Goal: Browse casually

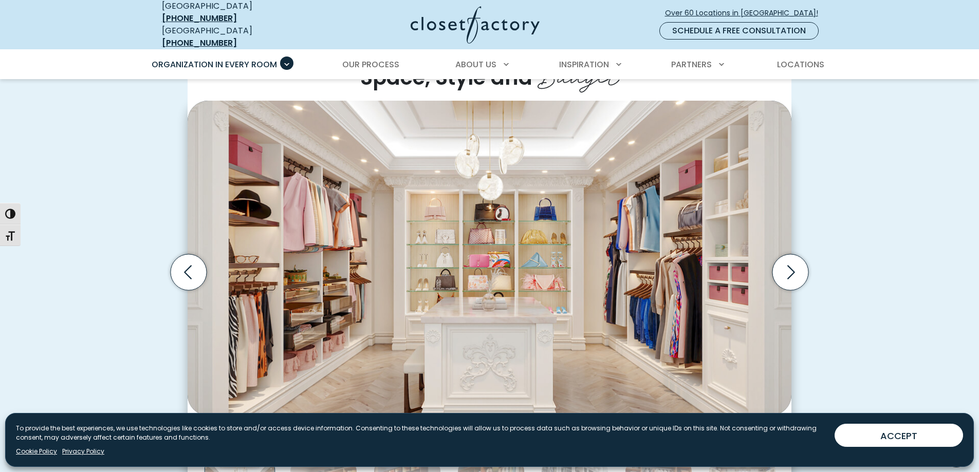
scroll to position [254, 0]
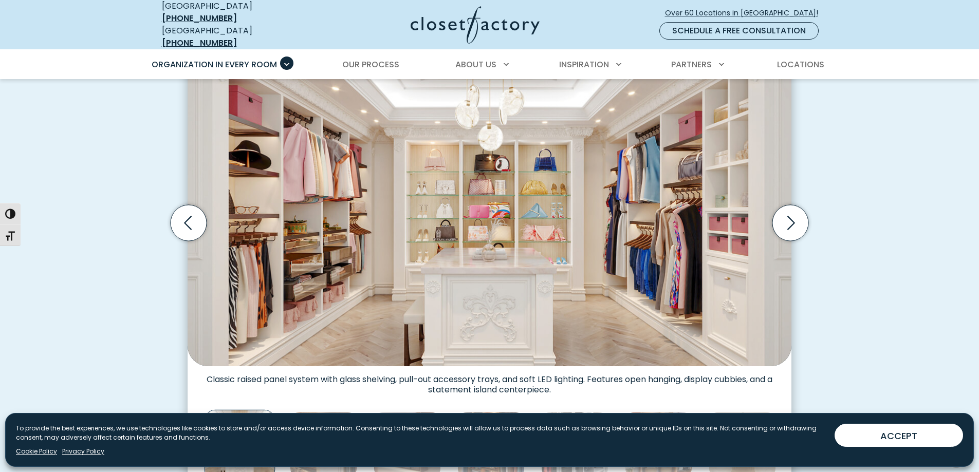
scroll to position [276, 0]
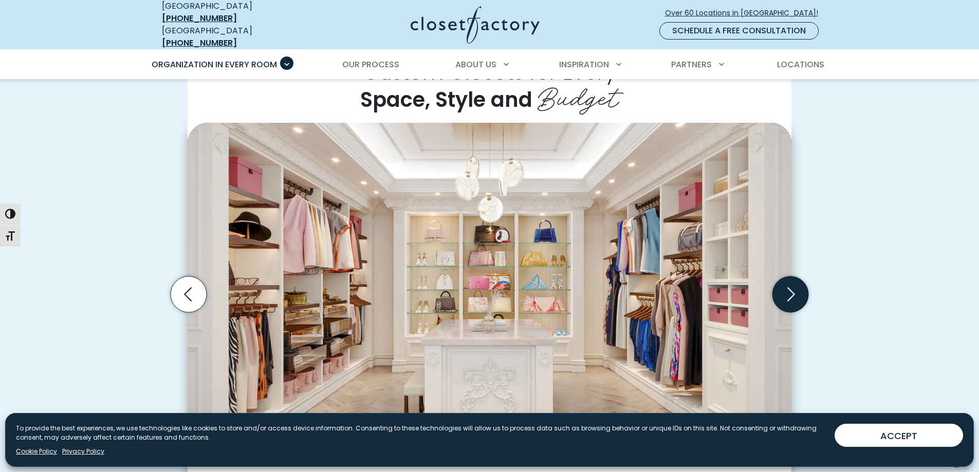
click at [789, 289] on icon "Next slide" at bounding box center [790, 294] width 36 height 36
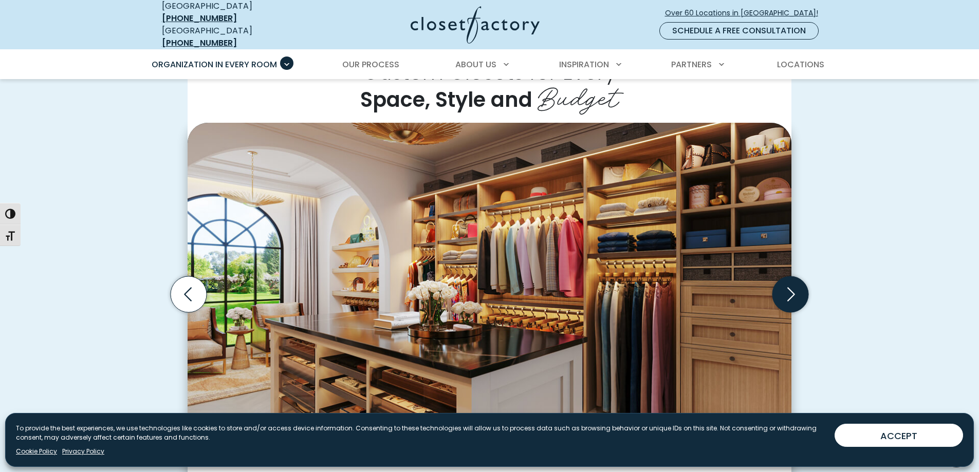
click at [790, 290] on icon "Next slide" at bounding box center [790, 294] width 36 height 36
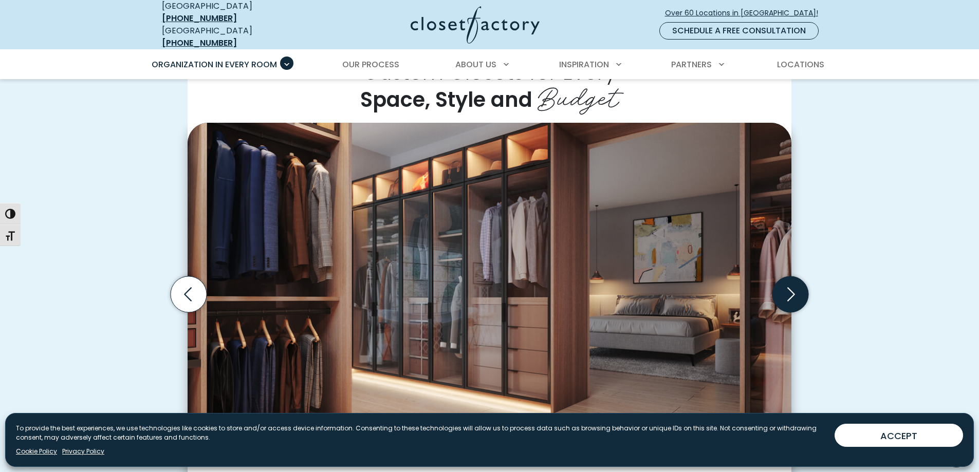
click at [790, 290] on icon "Next slide" at bounding box center [790, 294] width 44 height 44
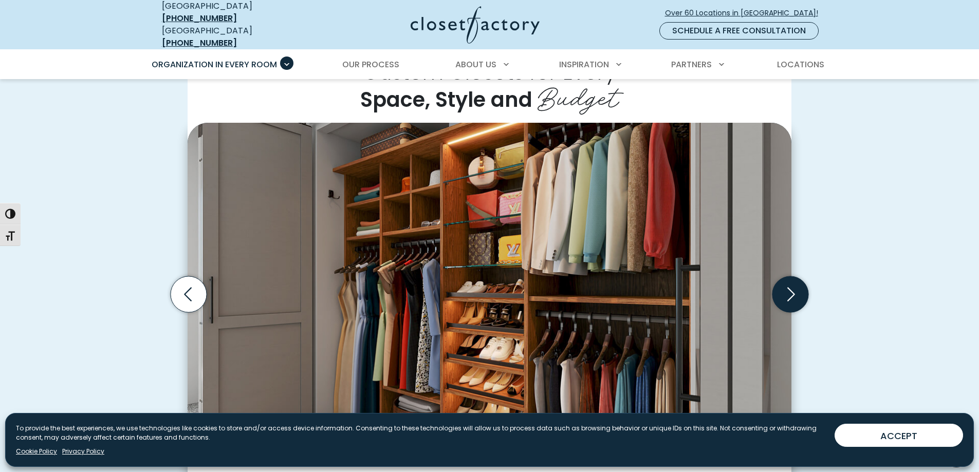
click at [790, 291] on icon "Next slide" at bounding box center [791, 295] width 8 height 14
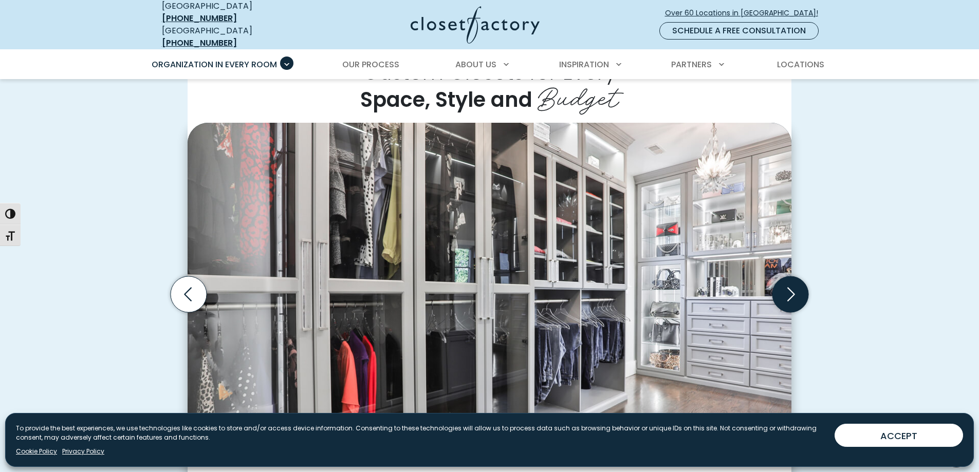
click at [790, 292] on icon "Next slide" at bounding box center [790, 294] width 44 height 44
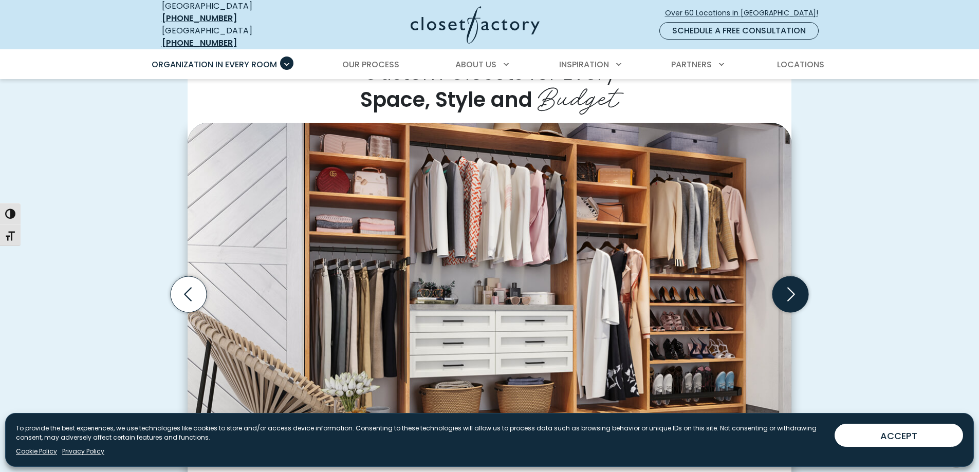
click at [790, 292] on icon "Next slide" at bounding box center [790, 294] width 36 height 36
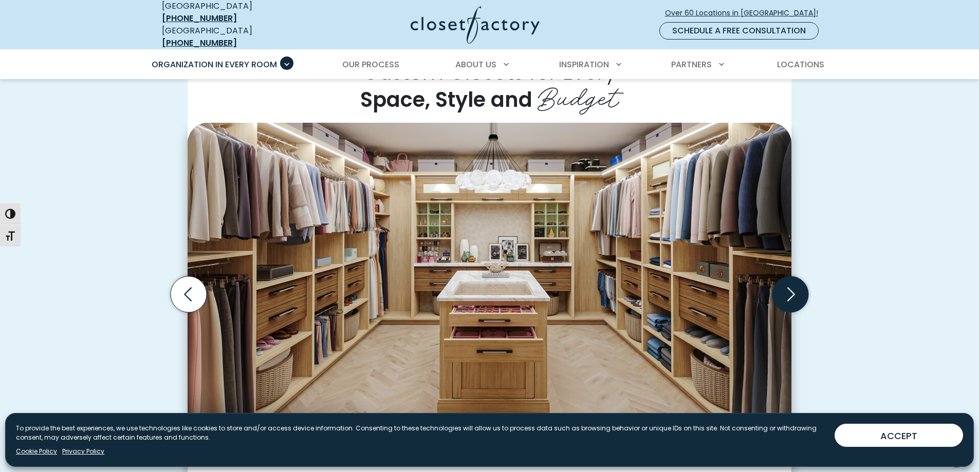
click at [791, 292] on icon "Next slide" at bounding box center [790, 294] width 36 height 36
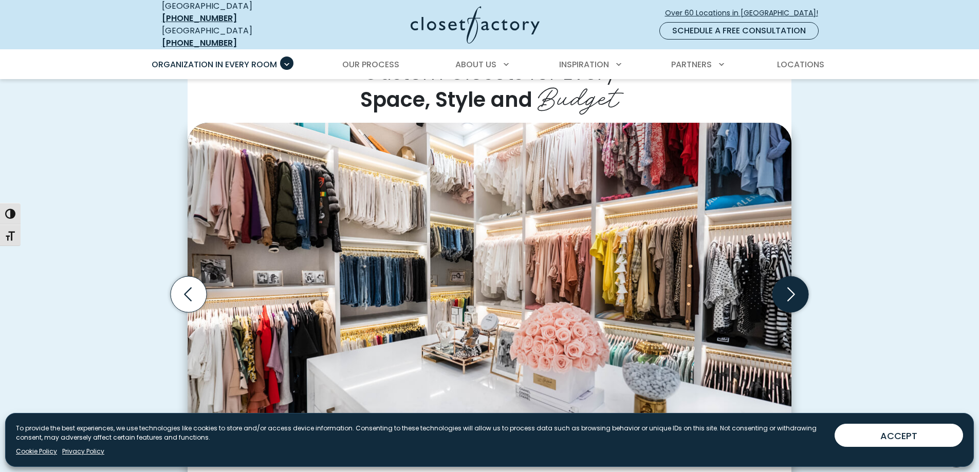
click at [791, 292] on icon "Next slide" at bounding box center [790, 294] width 36 height 36
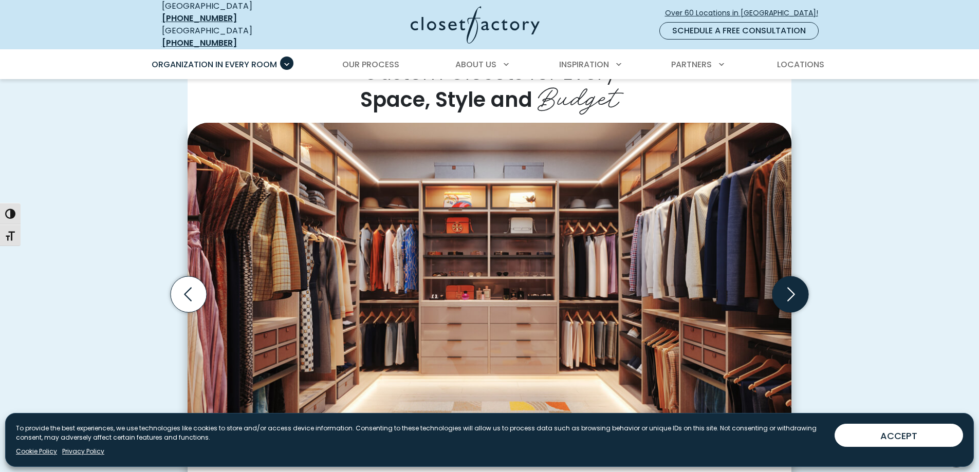
click at [791, 292] on icon "Next slide" at bounding box center [790, 294] width 36 height 36
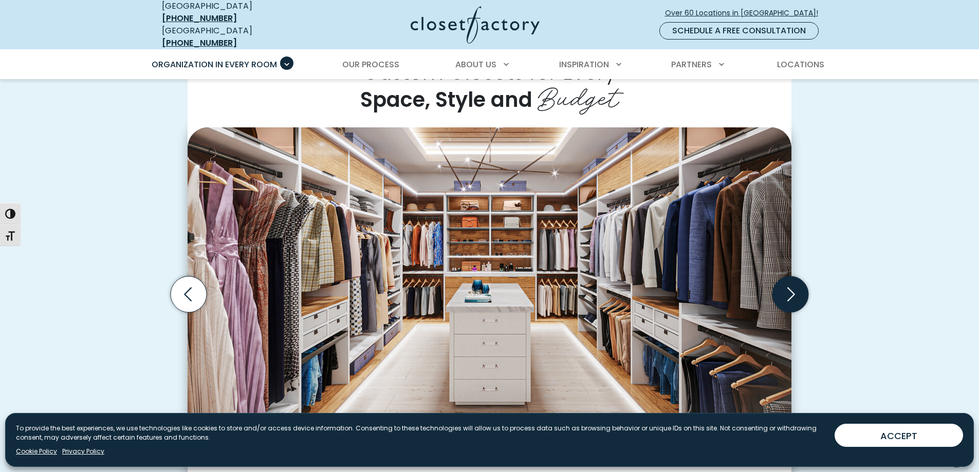
click at [791, 292] on icon "Next slide" at bounding box center [790, 294] width 36 height 36
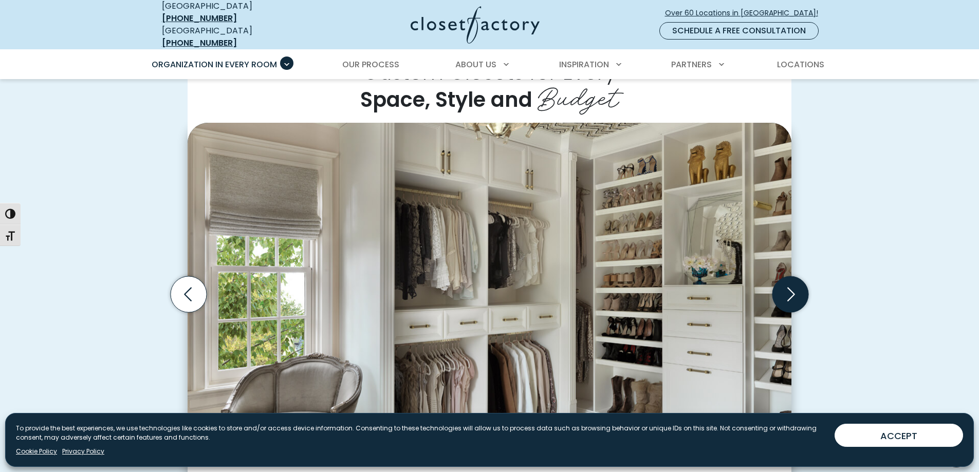
click at [791, 292] on icon "Next slide" at bounding box center [790, 294] width 36 height 36
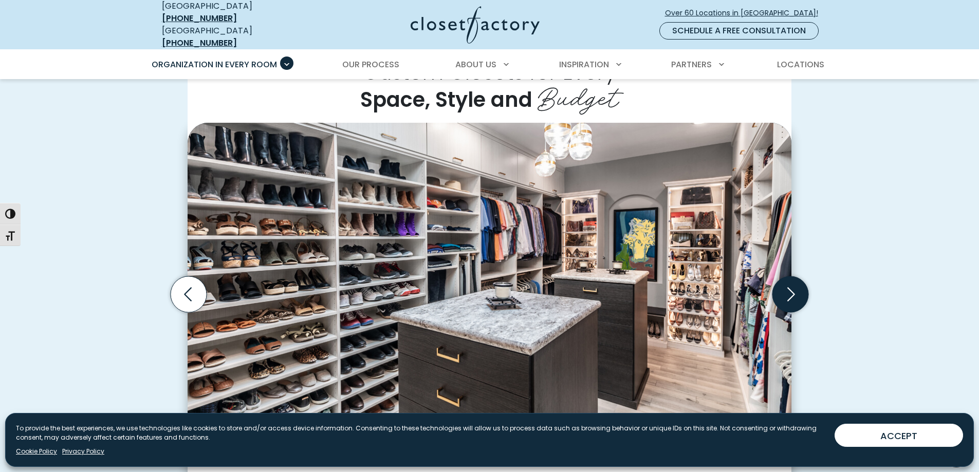
click at [791, 292] on icon "Next slide" at bounding box center [790, 294] width 36 height 36
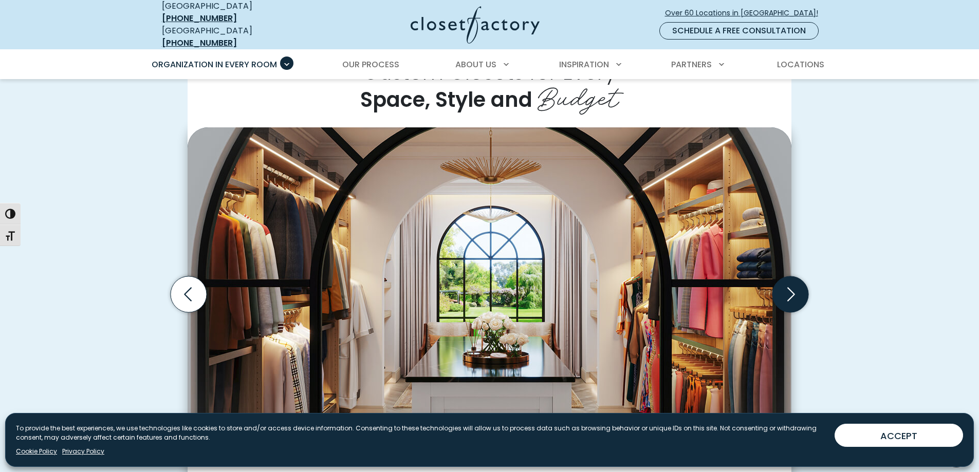
click at [791, 292] on icon "Next slide" at bounding box center [790, 294] width 36 height 36
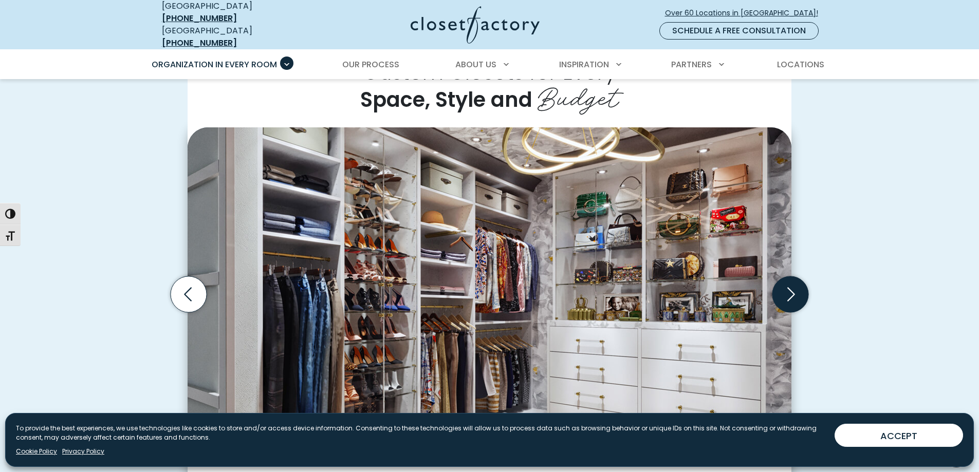
click at [791, 292] on icon "Next slide" at bounding box center [790, 294] width 36 height 36
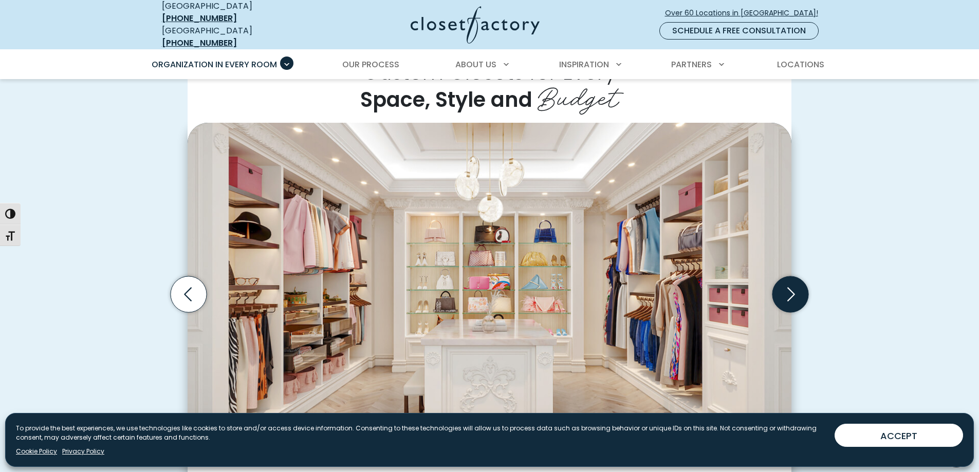
click at [791, 292] on icon "Next slide" at bounding box center [790, 294] width 36 height 36
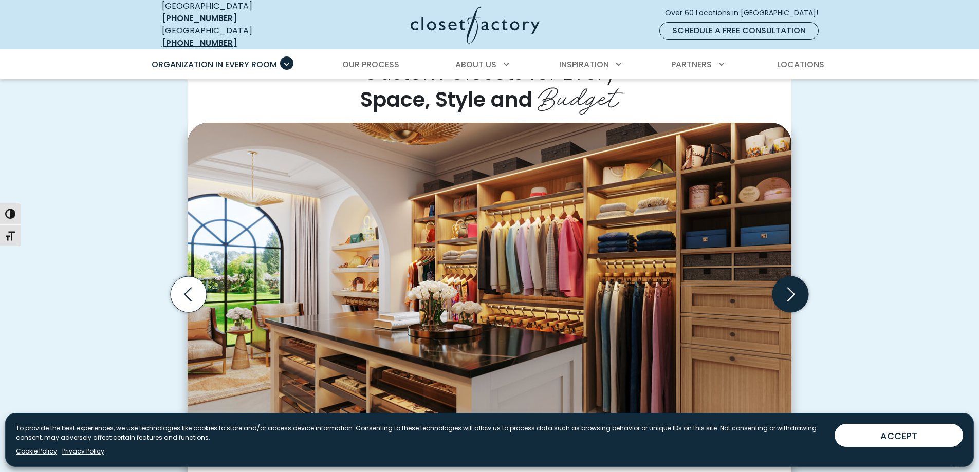
click at [791, 292] on icon "Next slide" at bounding box center [790, 294] width 36 height 36
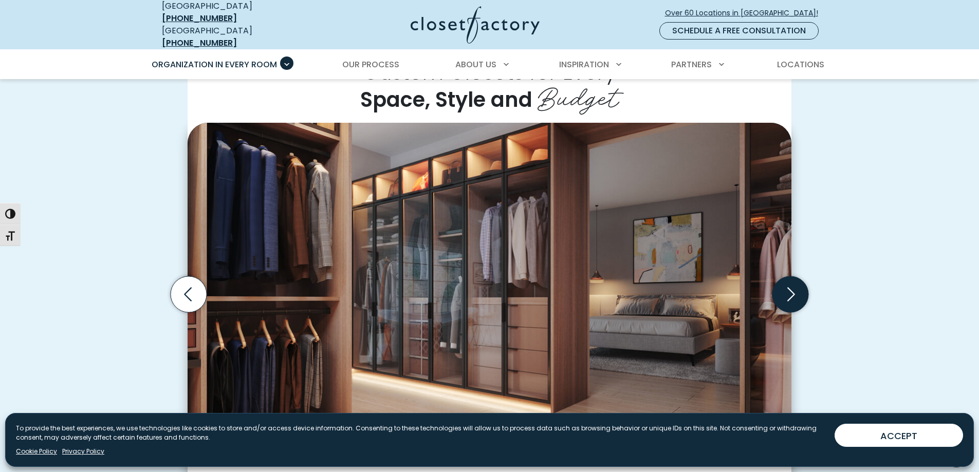
click at [791, 292] on icon "Next slide" at bounding box center [790, 294] width 36 height 36
